Goal: Information Seeking & Learning: Check status

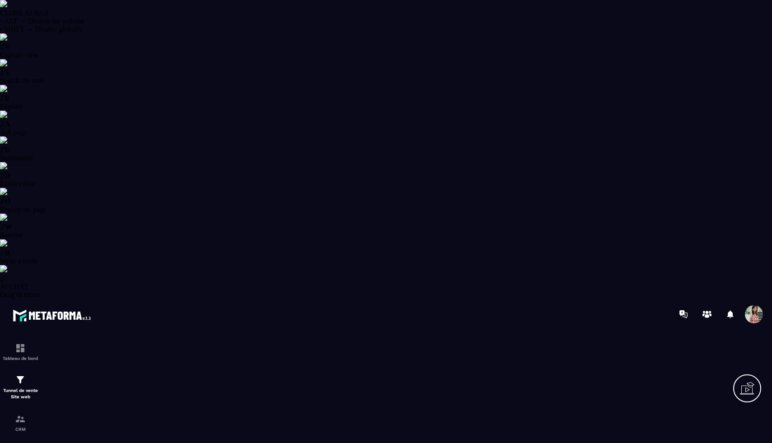
select select "******"
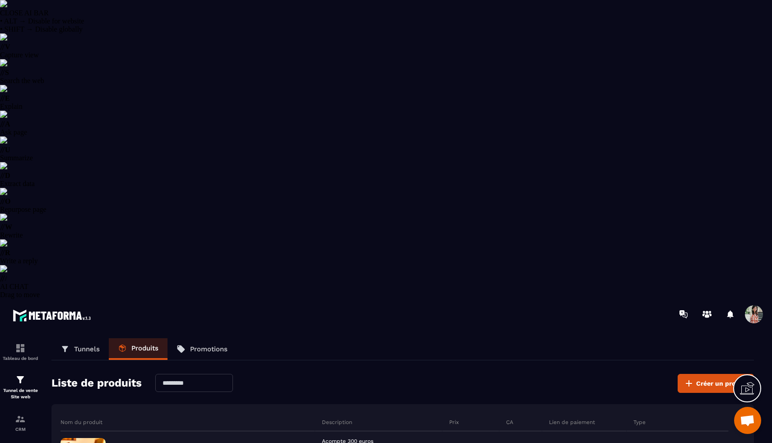
scroll to position [3591, 0]
click at [27, 374] on div "Tunnel de vente Site web" at bounding box center [20, 387] width 36 height 26
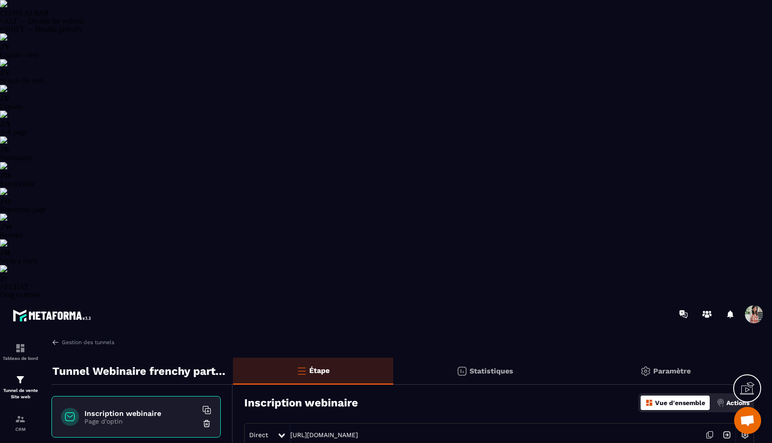
click at [725, 426] on img at bounding box center [726, 434] width 17 height 17
click at [17, 427] on p "CRM" at bounding box center [20, 429] width 36 height 5
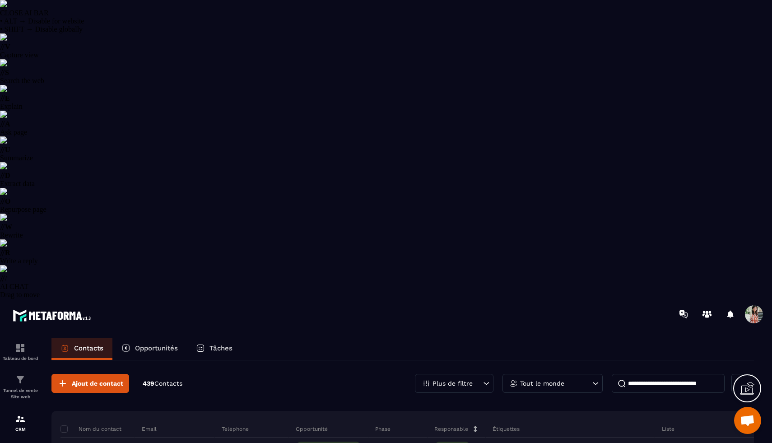
click at [468, 380] on p "Plus de filtre" at bounding box center [453, 383] width 40 height 6
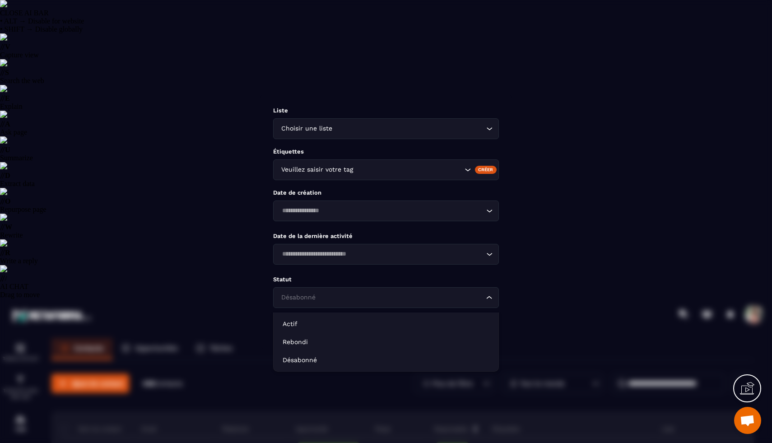
click at [480, 307] on div "Désabonné Loading..." at bounding box center [386, 297] width 226 height 21
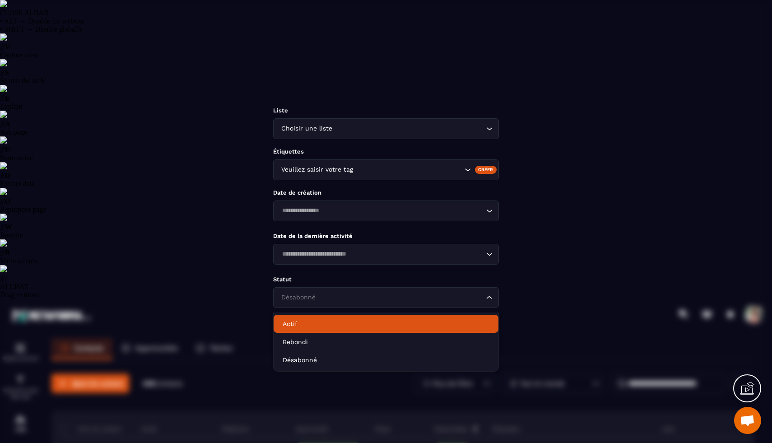
click at [399, 322] on p "Actif" at bounding box center [386, 323] width 207 height 9
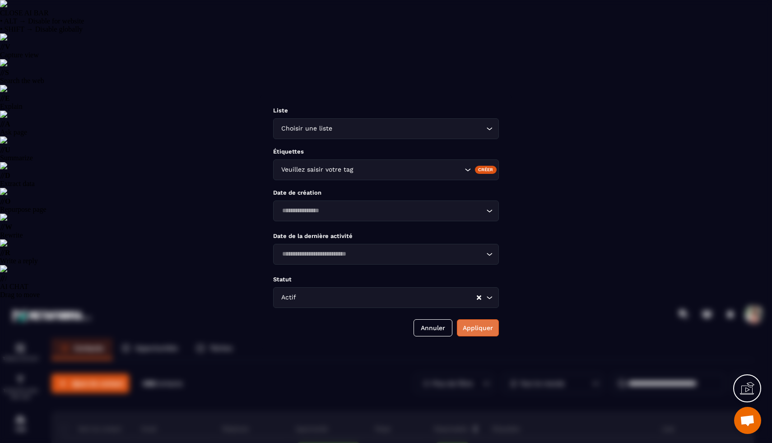
click at [469, 336] on button "Appliquer" at bounding box center [478, 327] width 42 height 17
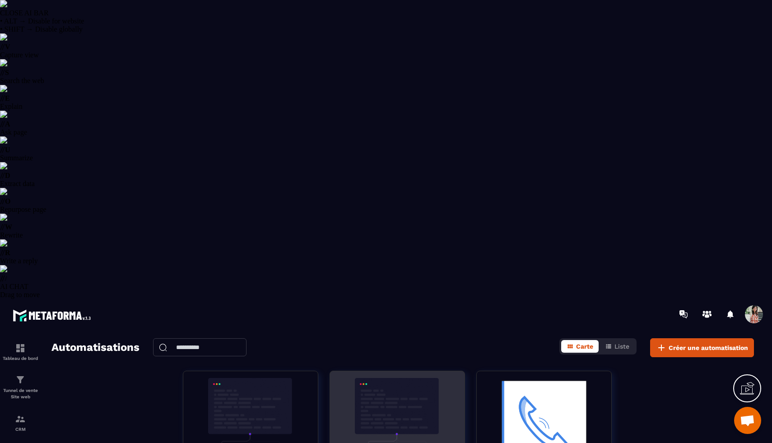
click at [424, 378] on img at bounding box center [397, 423] width 121 height 90
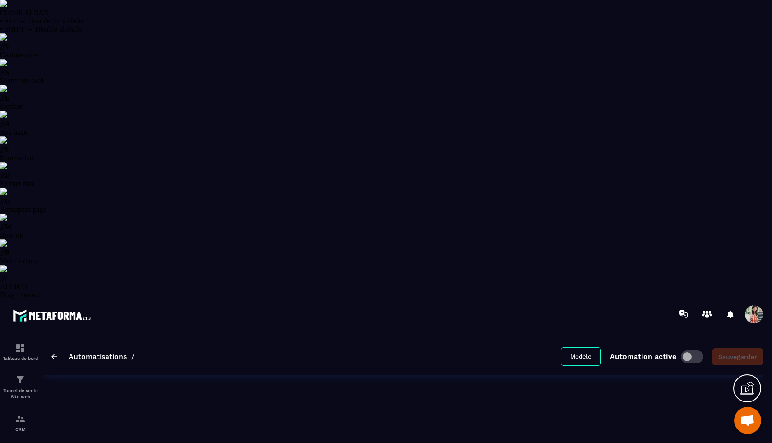
type input "**********"
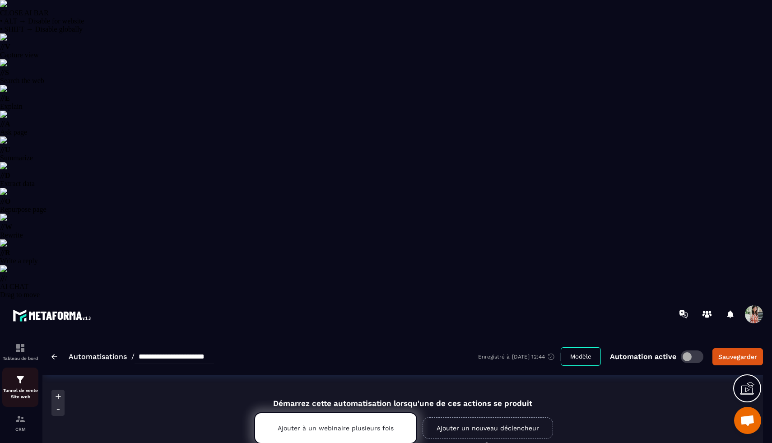
click at [25, 368] on link "Tunnel de vente Site web" at bounding box center [20, 387] width 36 height 39
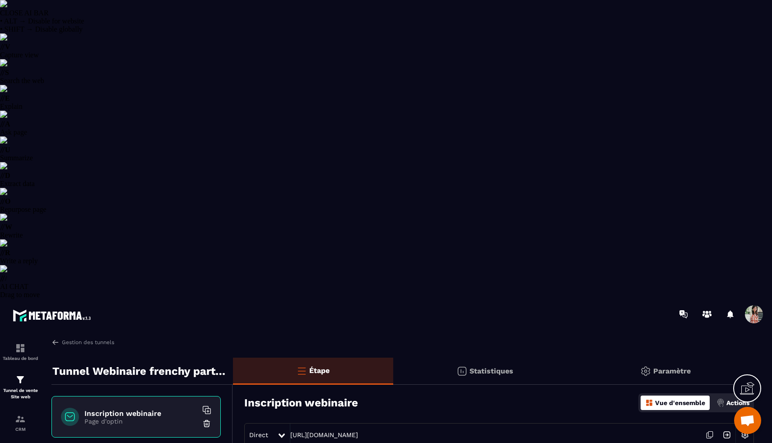
click at [725, 426] on img at bounding box center [726, 434] width 17 height 17
click at [32, 356] on p "Tableau de bord" at bounding box center [20, 358] width 36 height 5
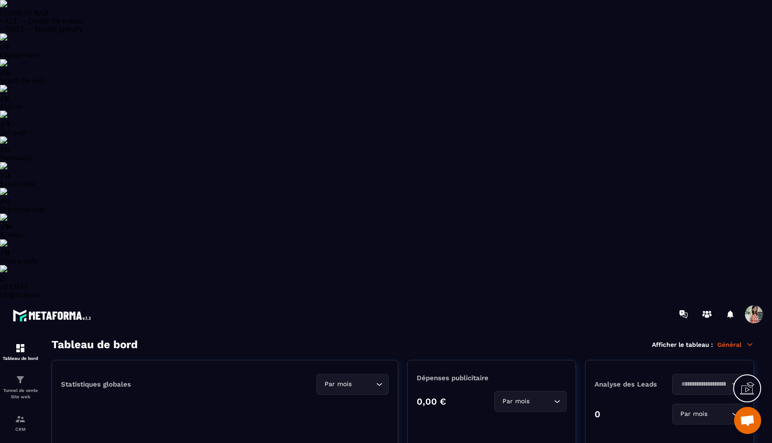
click at [749, 340] on icon at bounding box center [750, 344] width 8 height 8
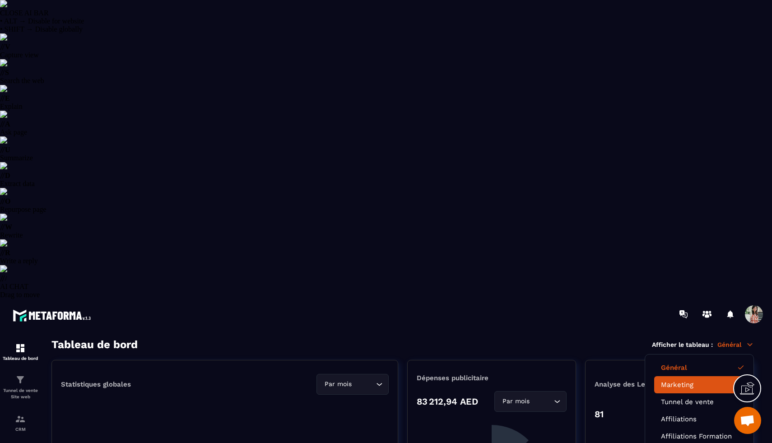
click at [688, 381] on link "Marketing" at bounding box center [699, 385] width 77 height 8
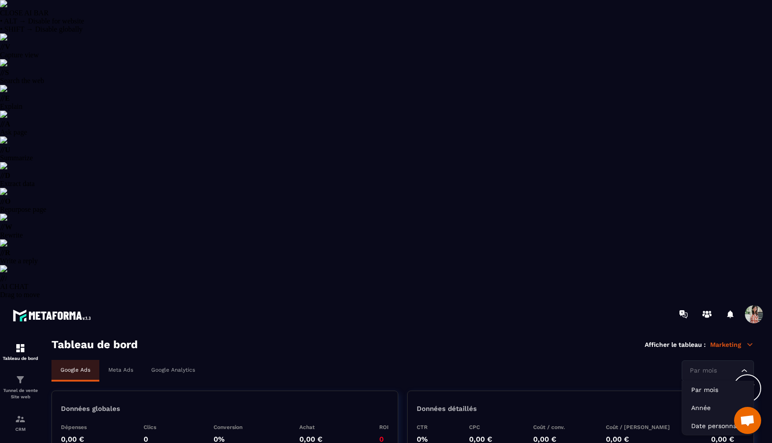
click at [723, 366] on input "Search for option" at bounding box center [713, 371] width 51 height 10
click at [704, 421] on p "Date personnalisée" at bounding box center [717, 425] width 53 height 9
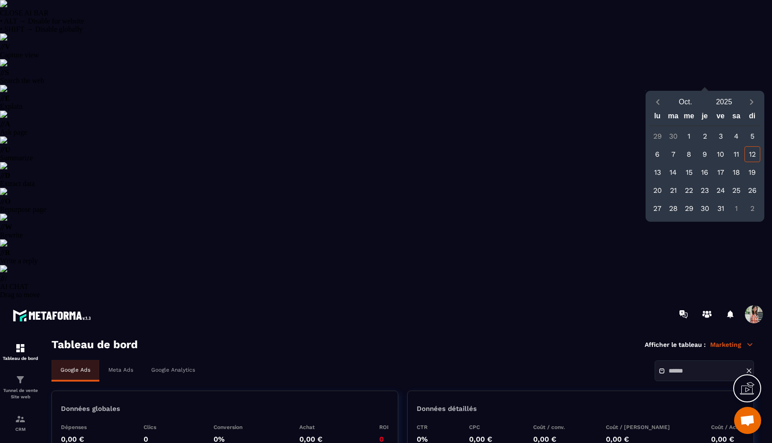
click at [754, 150] on div "12" at bounding box center [753, 154] width 16 height 16
type input "**********"
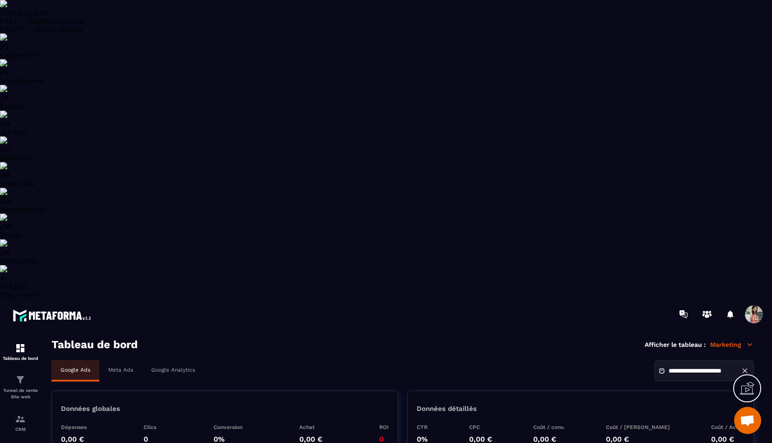
click at [747, 367] on icon at bounding box center [745, 371] width 8 height 8
click at [728, 360] on div "Par mois Loading..." at bounding box center [718, 370] width 72 height 21
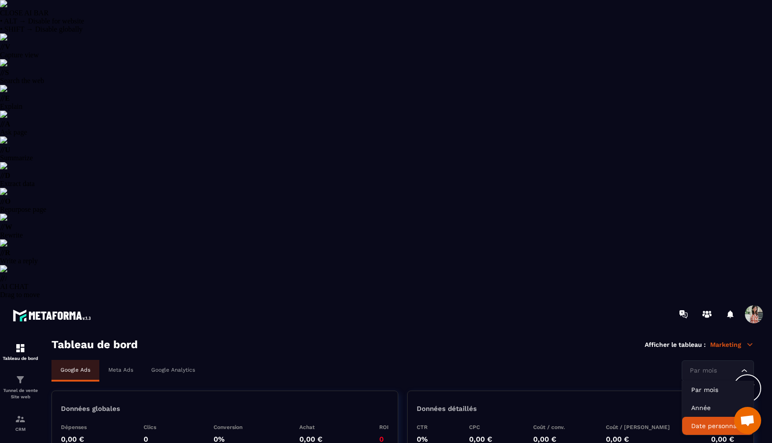
click at [714, 421] on p "Date personnalisée" at bounding box center [717, 425] width 53 height 9
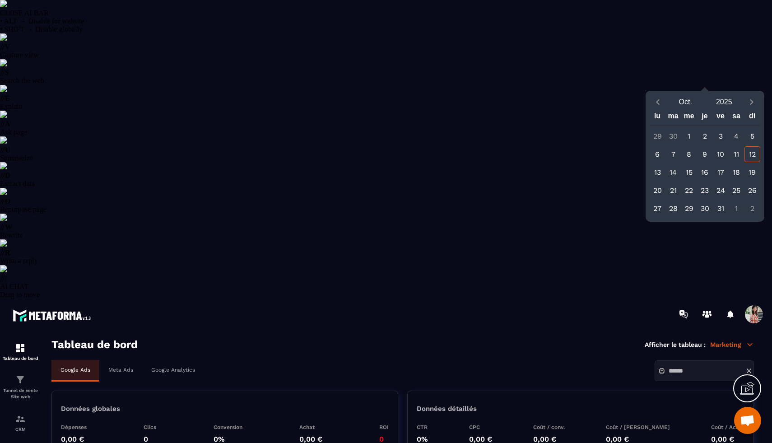
click at [735, 153] on div "11" at bounding box center [737, 154] width 16 height 16
click at [745, 155] on div "12" at bounding box center [753, 154] width 16 height 16
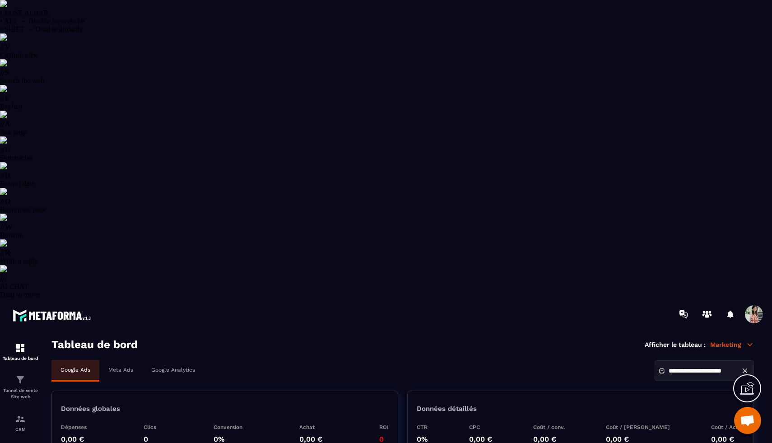
click at [121, 360] on div "Meta Ads" at bounding box center [120, 370] width 43 height 20
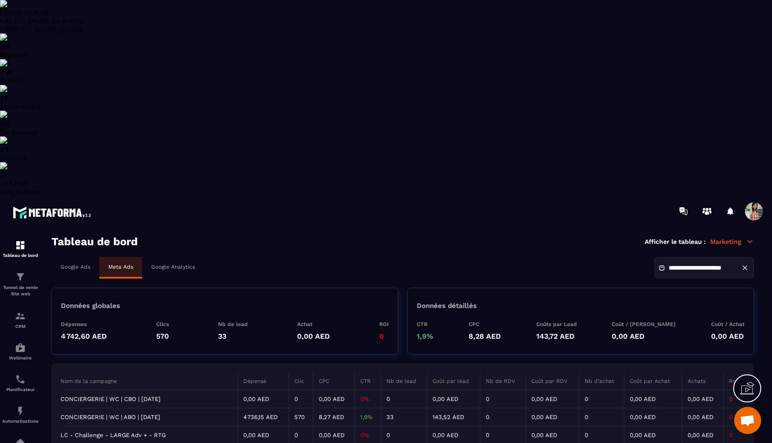
click at [730, 265] on input "**********" at bounding box center [700, 268] width 63 height 7
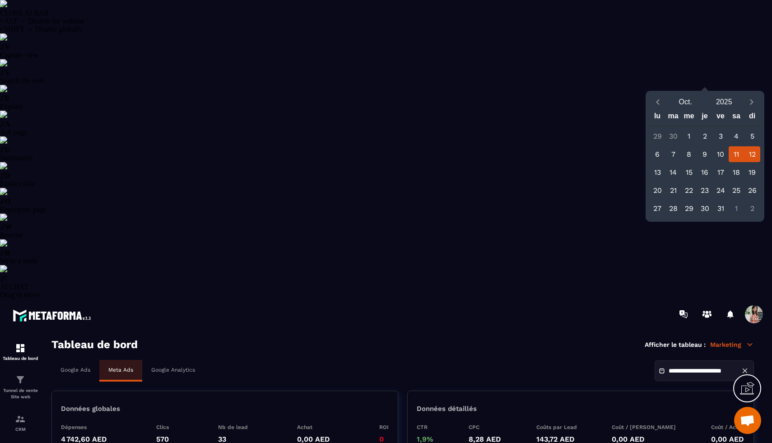
click at [750, 150] on div "12" at bounding box center [753, 154] width 16 height 16
type input "**********"
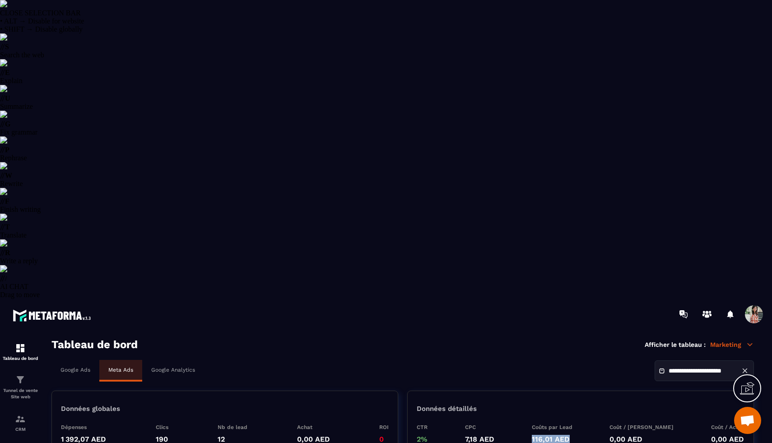
drag, startPoint x: 543, startPoint y: 145, endPoint x: 587, endPoint y: 153, distance: 44.1
type textarea "**********"
click at [587, 424] on div "CTR 2% CPC 7,18 AED [PERSON_NAME] par Lead 116,01 AED Coût / [PERSON_NAME] 0,00…" at bounding box center [581, 433] width 328 height 19
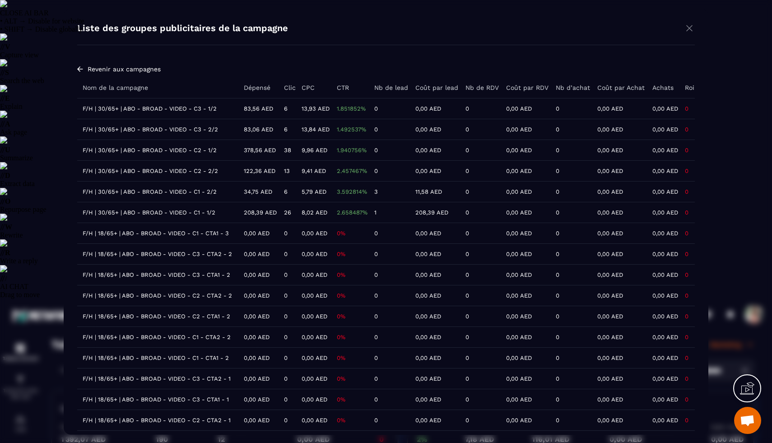
click at [691, 27] on img "Modal window" at bounding box center [689, 27] width 11 height 11
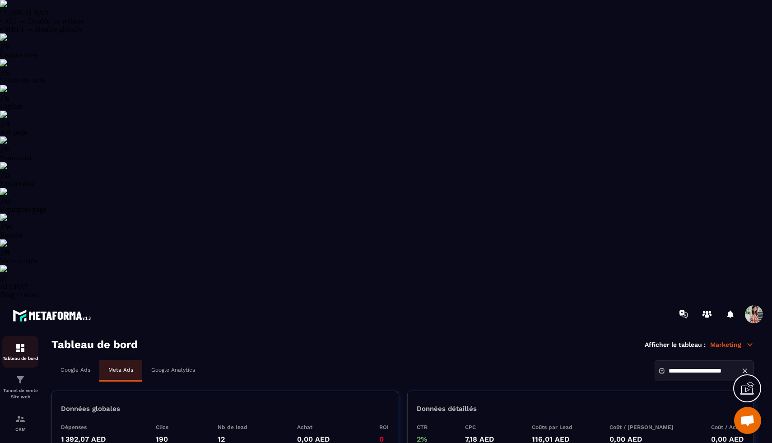
click at [19, 356] on p "Tableau de bord" at bounding box center [20, 358] width 36 height 5
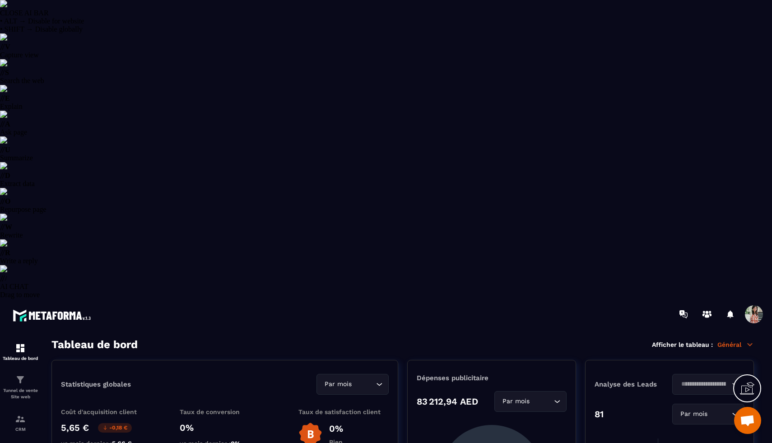
click at [541, 396] on input "Search for option" at bounding box center [542, 401] width 20 height 10
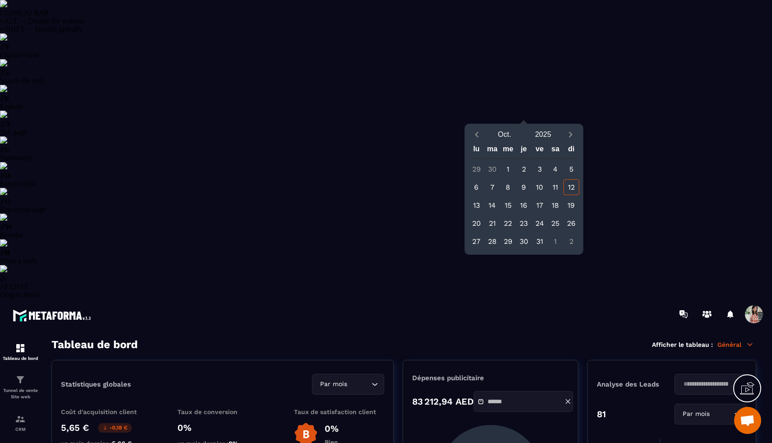
click at [572, 184] on div "12" at bounding box center [572, 187] width 16 height 16
type input "**********"
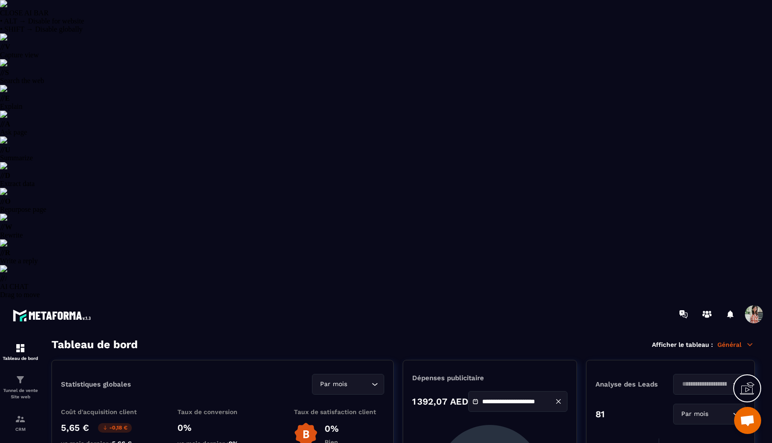
scroll to position [210, 0]
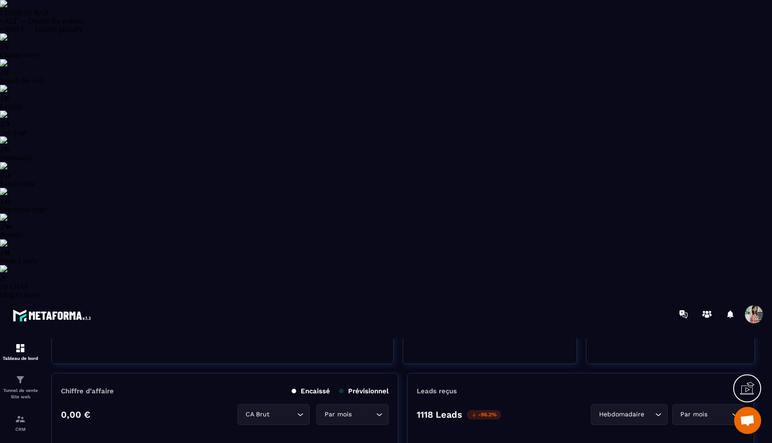
click at [645, 410] on div "Hebdomadaire" at bounding box center [625, 415] width 58 height 10
click at [639, 424] on li "Jours" at bounding box center [631, 433] width 71 height 18
